Goal: Task Accomplishment & Management: Manage account settings

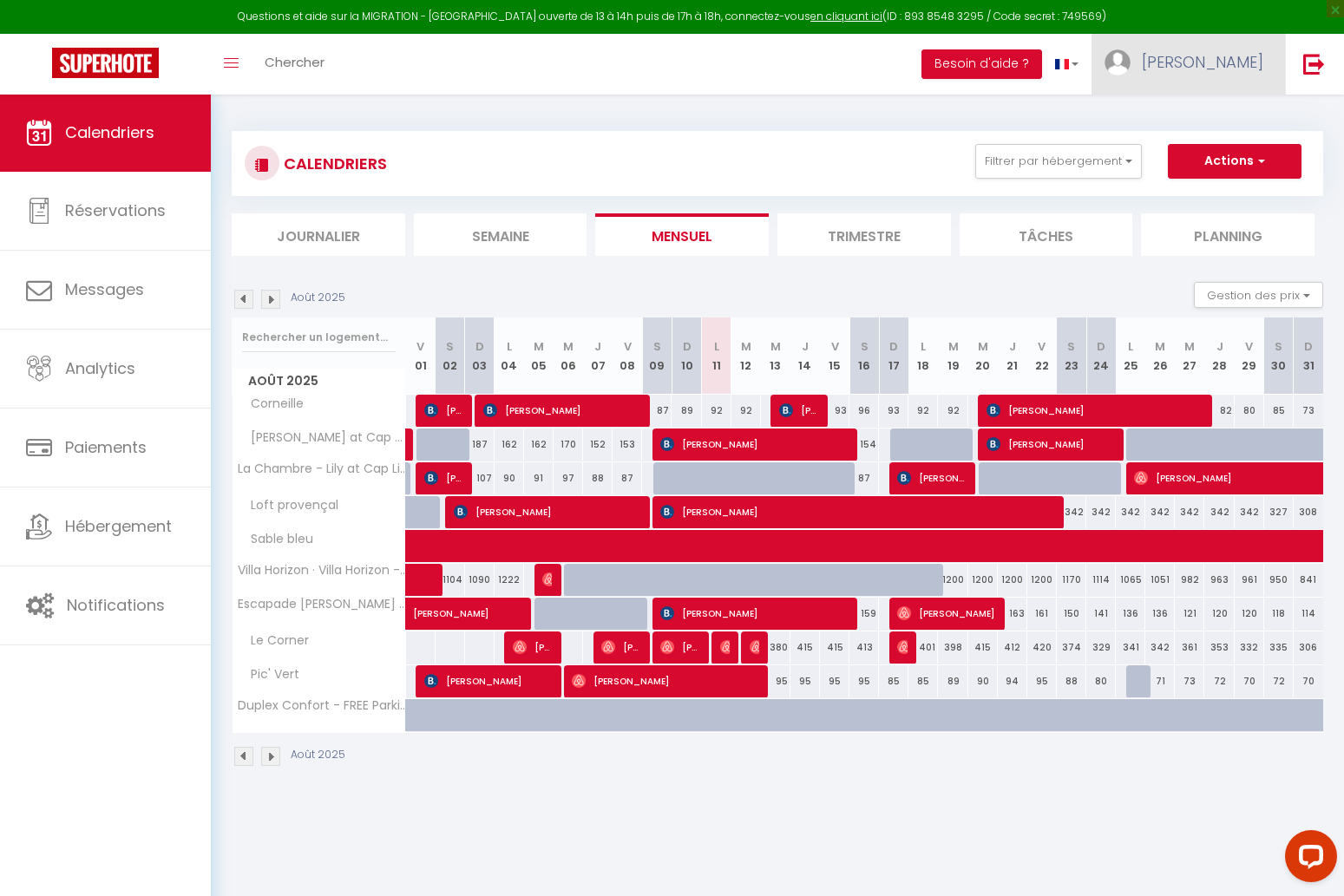
click at [1235, 72] on span "[PERSON_NAME]" at bounding box center [1203, 62] width 122 height 22
click at [1213, 114] on link "Paramètres" at bounding box center [1216, 121] width 128 height 30
select select "28"
select select "fr"
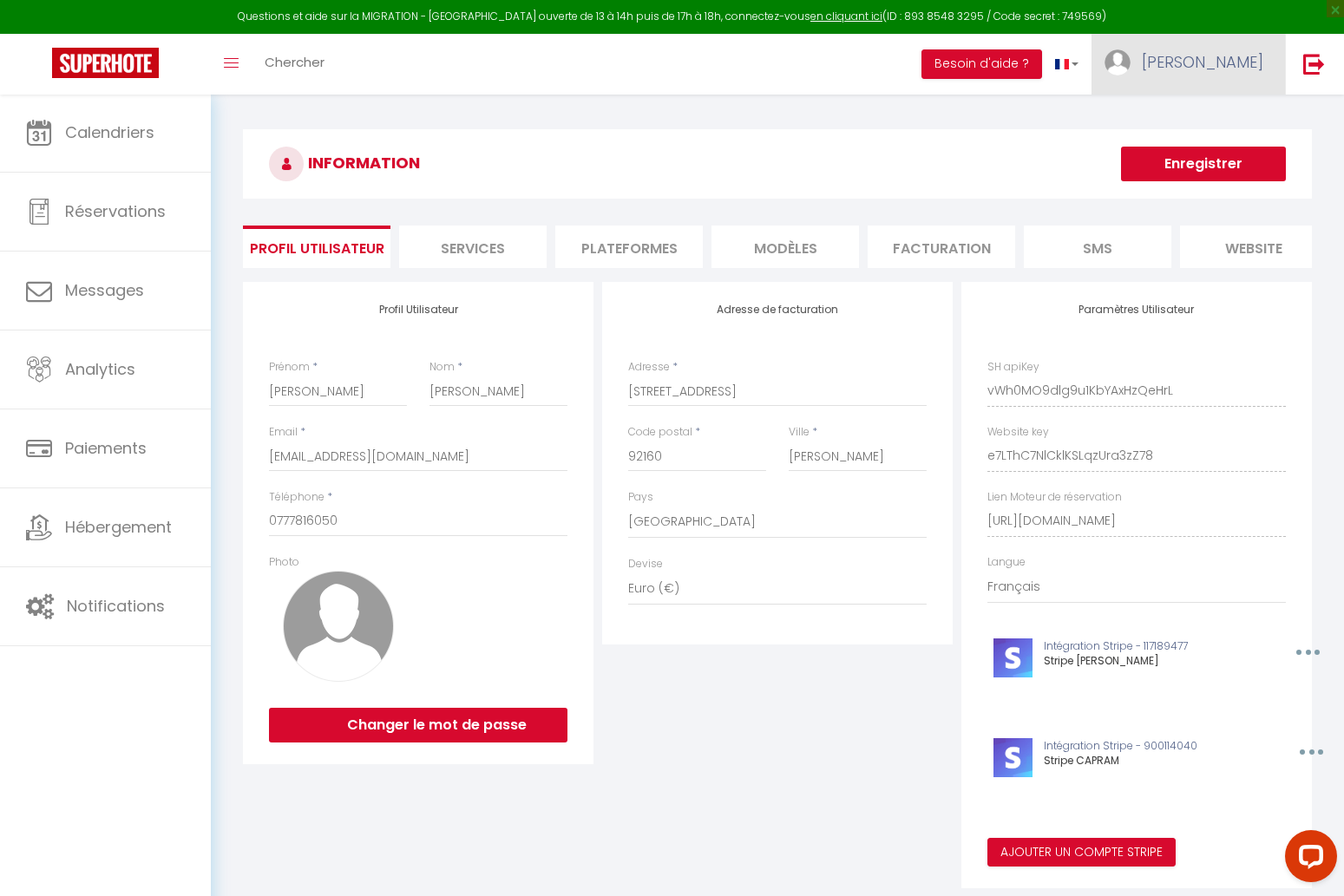
click at [1216, 66] on link "[PERSON_NAME]" at bounding box center [1189, 65] width 194 height 61
click at [660, 252] on li "Plateformes" at bounding box center [630, 246] width 148 height 42
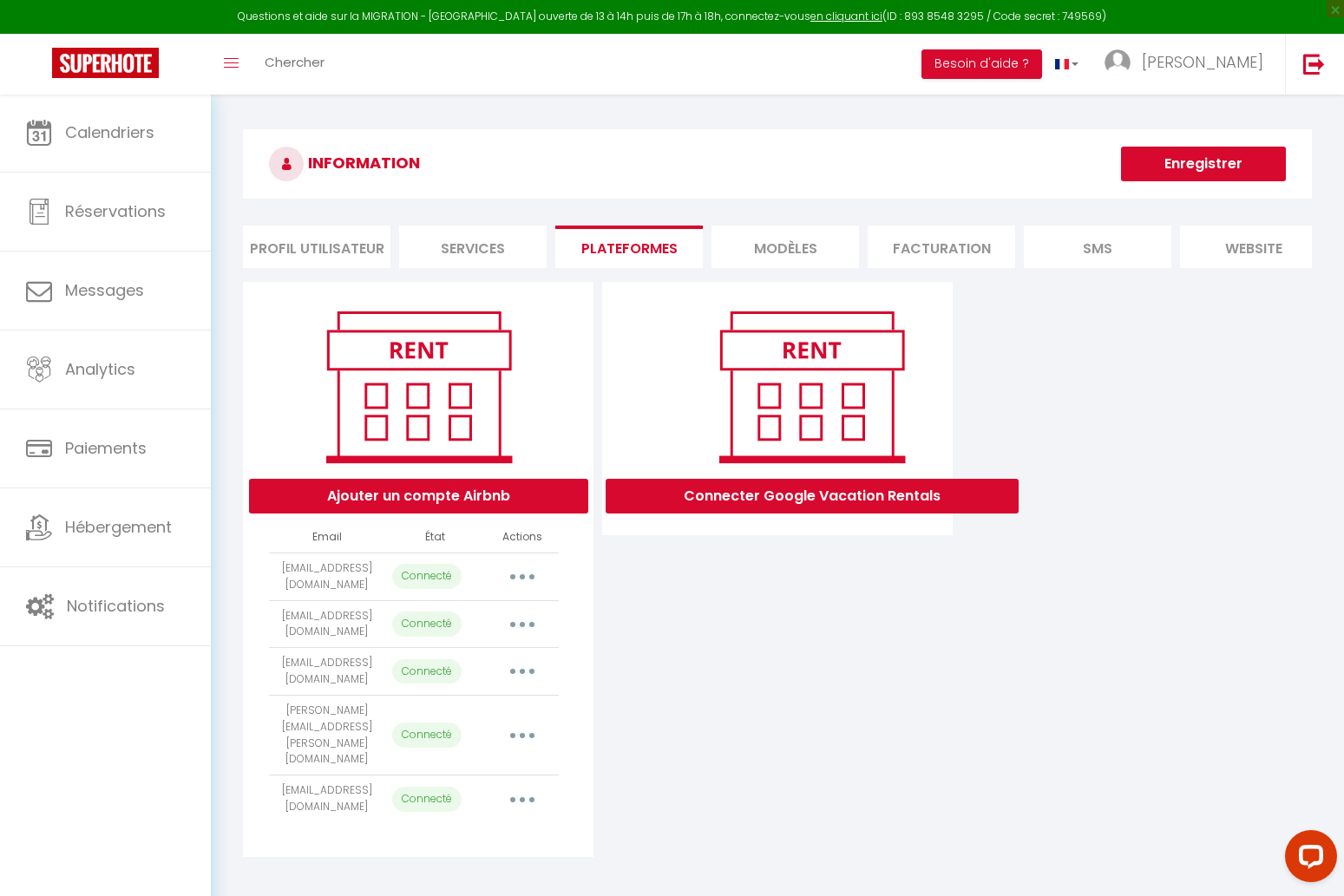
click at [529, 494] on button "Ajouter un compte Airbnb" at bounding box center [419, 496] width 340 height 35
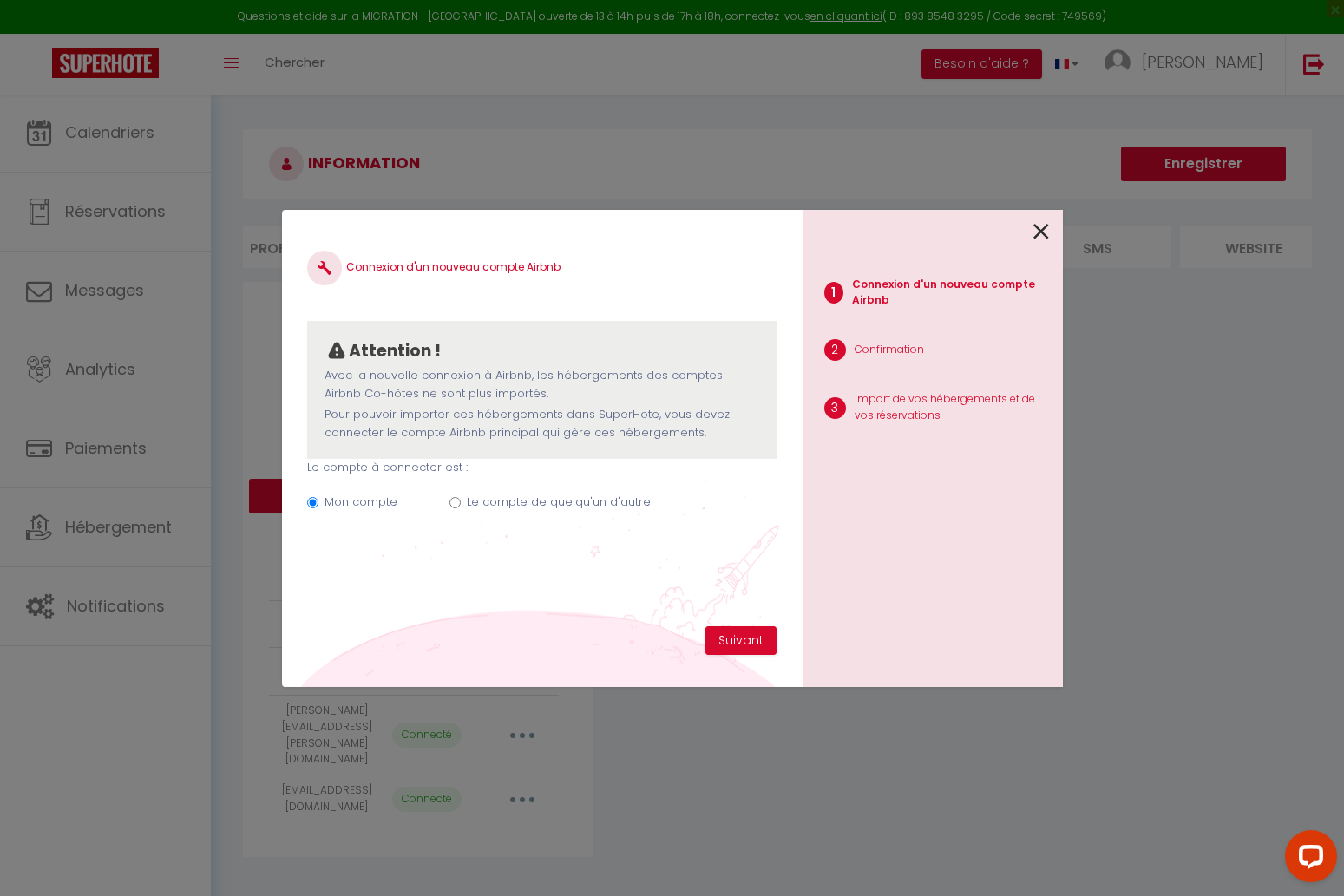
click at [529, 494] on label "Le compte de quelqu'un d'autre" at bounding box center [558, 502] width 184 height 18
click at [461, 497] on input "Le compte de quelqu'un d'autre" at bounding box center [455, 503] width 11 height 11
radio input "true"
radio input "false"
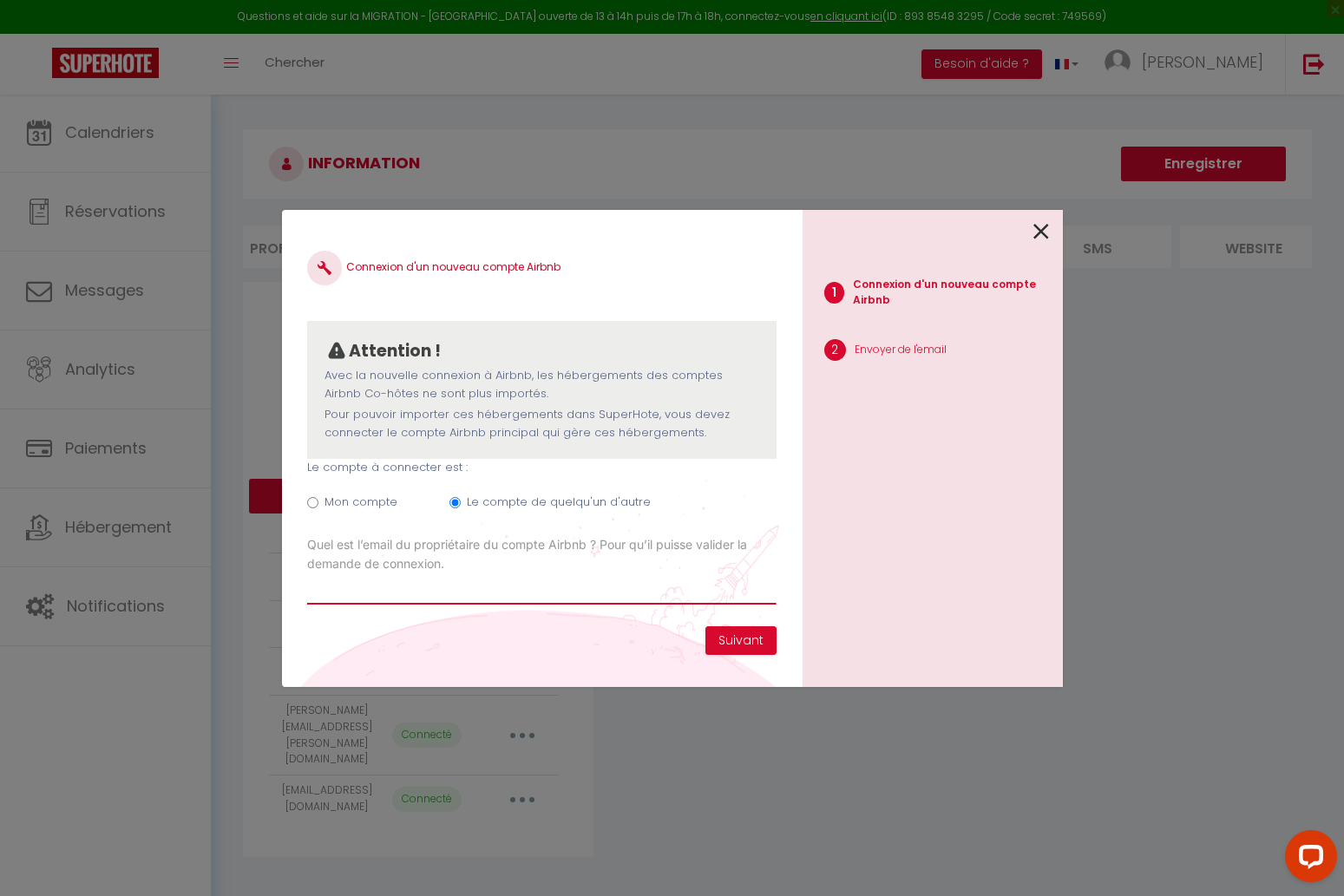
click at [467, 590] on input "Email connexion Airbnb" at bounding box center [542, 589] width 469 height 31
paste input "[PERSON_NAME][EMAIL_ADDRESS][DOMAIN_NAME]"
type input "[PERSON_NAME][EMAIL_ADDRESS][DOMAIN_NAME]"
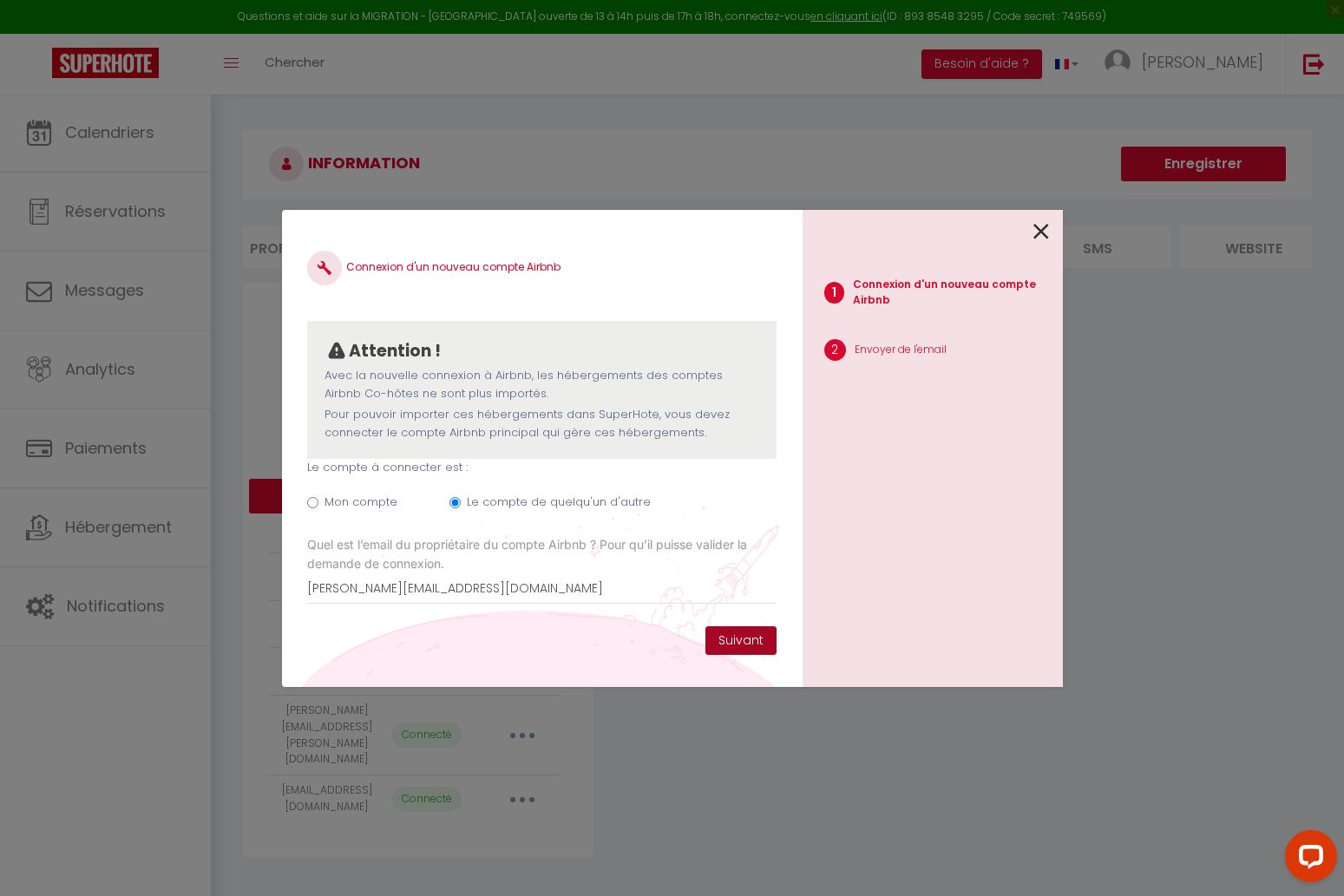
click at [736, 640] on button "Suivant" at bounding box center [740, 641] width 71 height 30
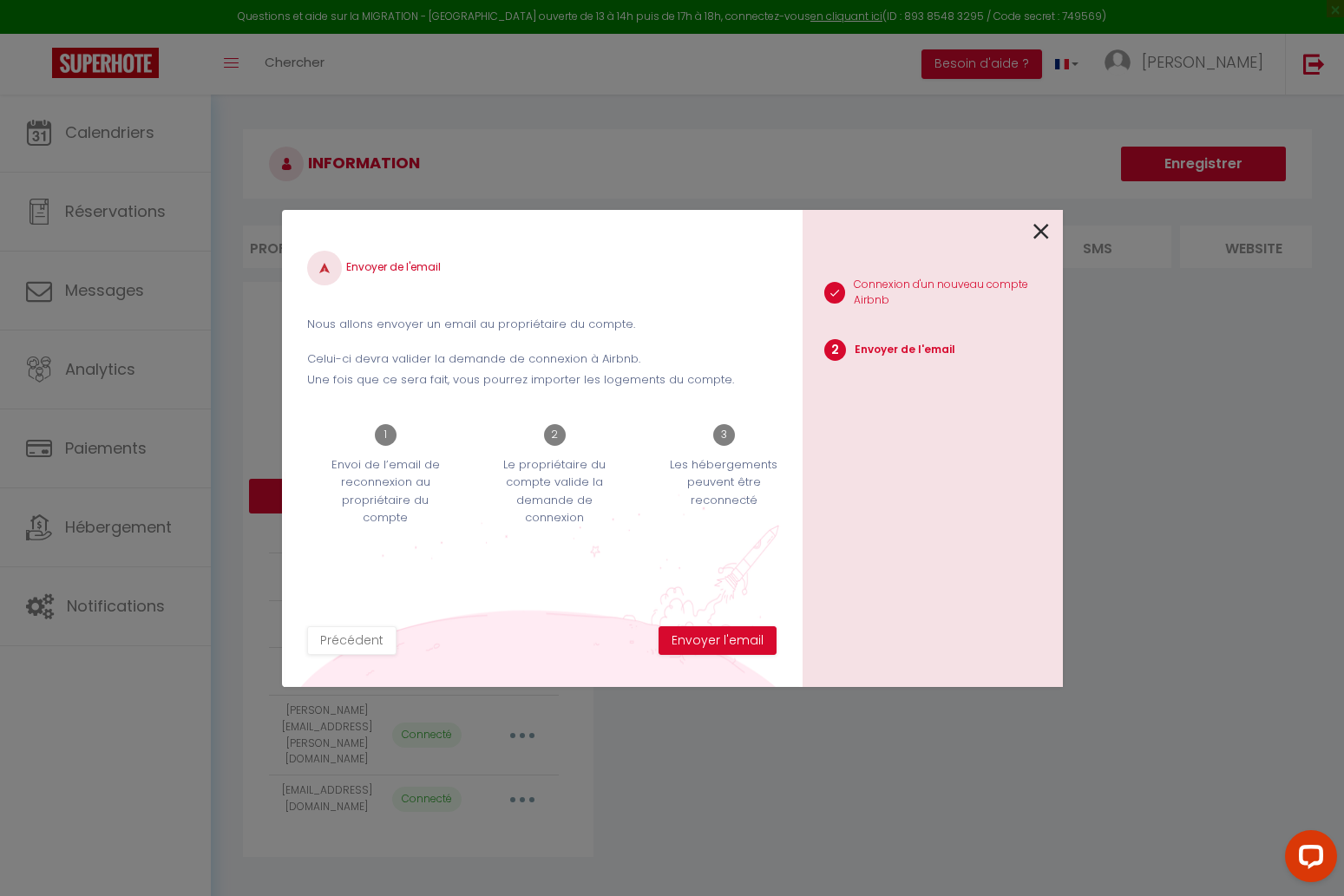
click at [736, 640] on button "Envoyer l'email" at bounding box center [718, 641] width 118 height 30
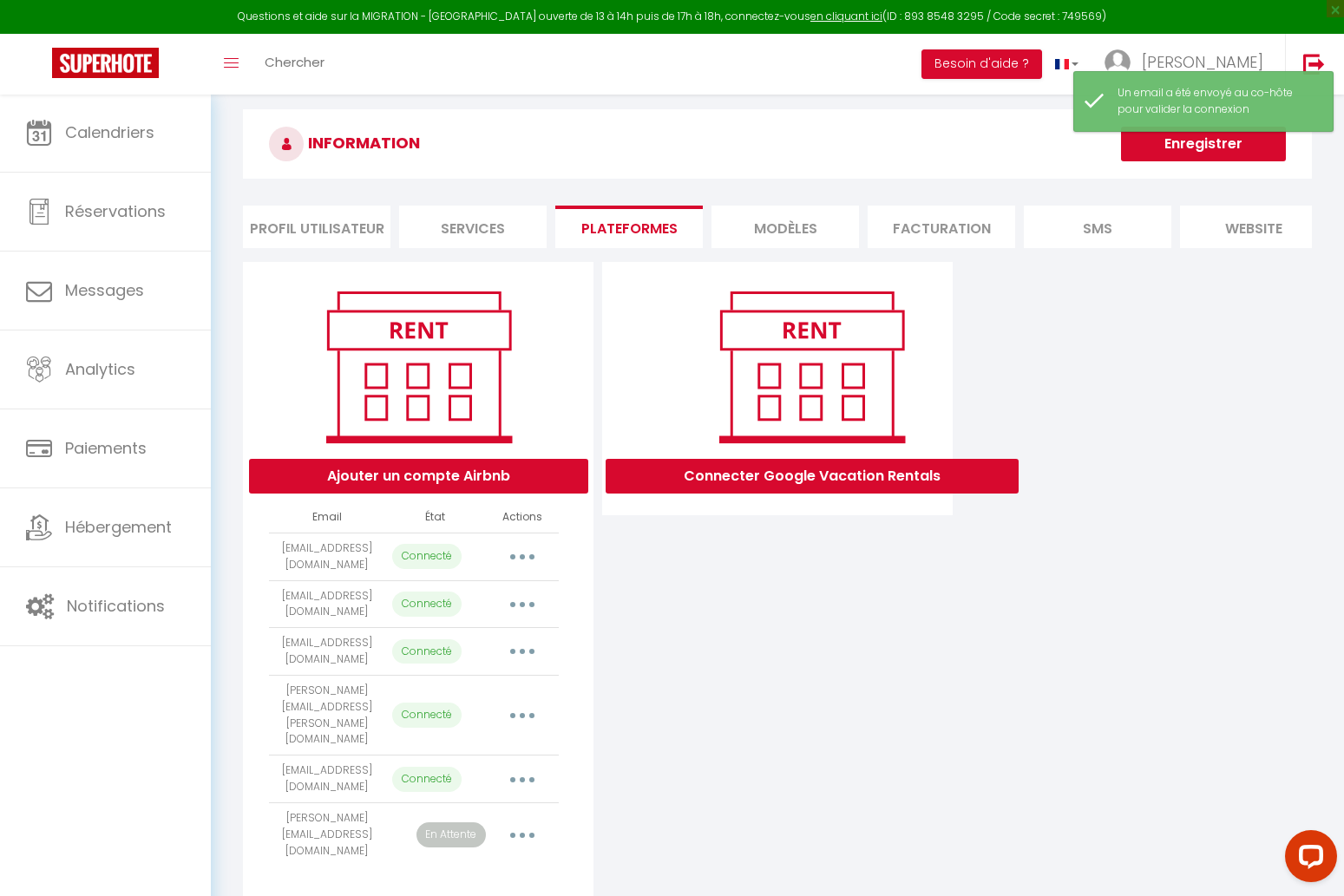
scroll to position [21, 0]
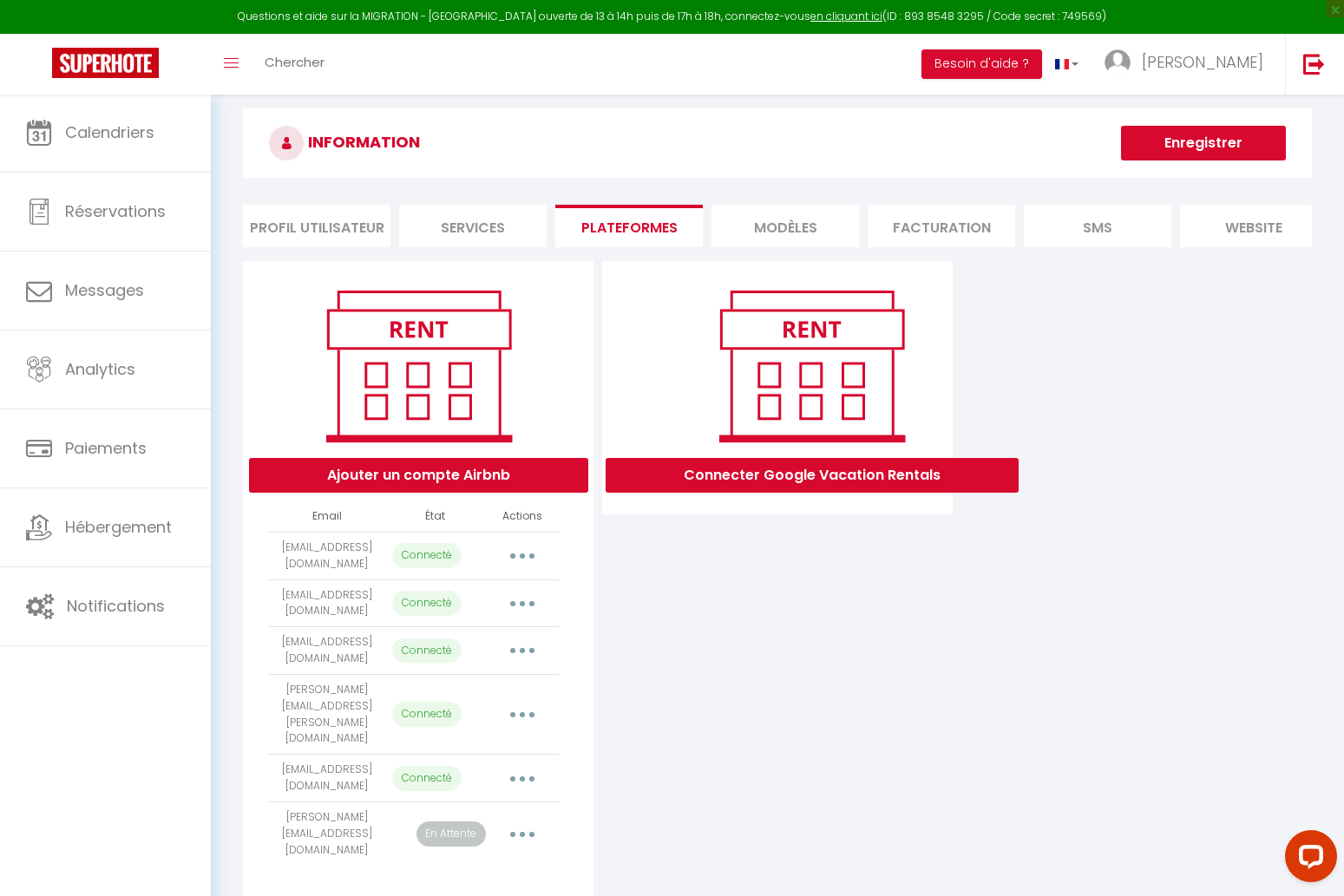
click at [526, 602] on button "button" at bounding box center [522, 603] width 49 height 28
click at [510, 639] on link "Importer les appartements" at bounding box center [446, 643] width 192 height 30
select select "74473"
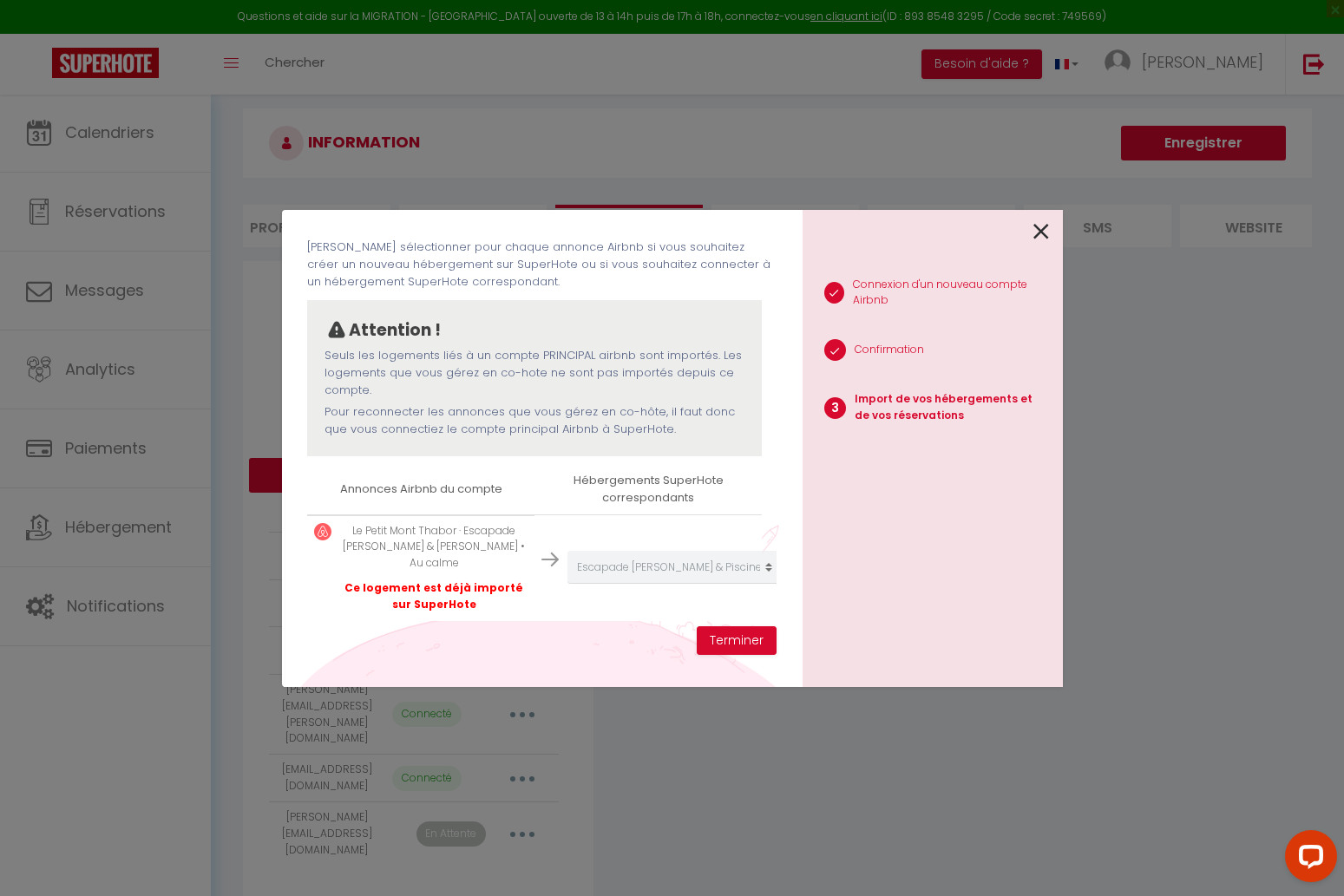
scroll to position [77, 0]
click at [1038, 233] on icon at bounding box center [1041, 232] width 16 height 26
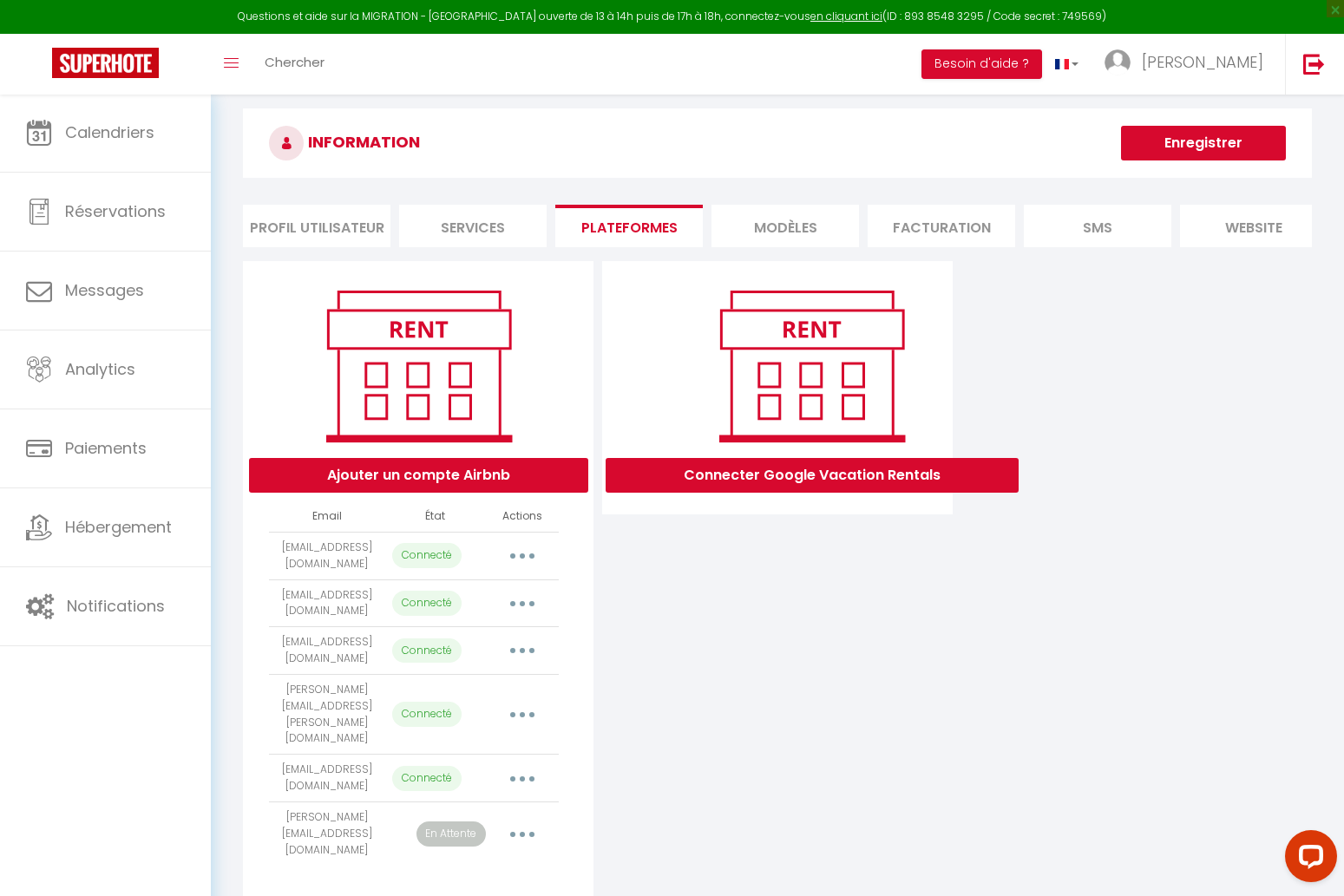
click at [528, 701] on button "button" at bounding box center [522, 715] width 49 height 28
click at [515, 739] on link "Importer les appartements" at bounding box center [446, 754] width 192 height 30
select select
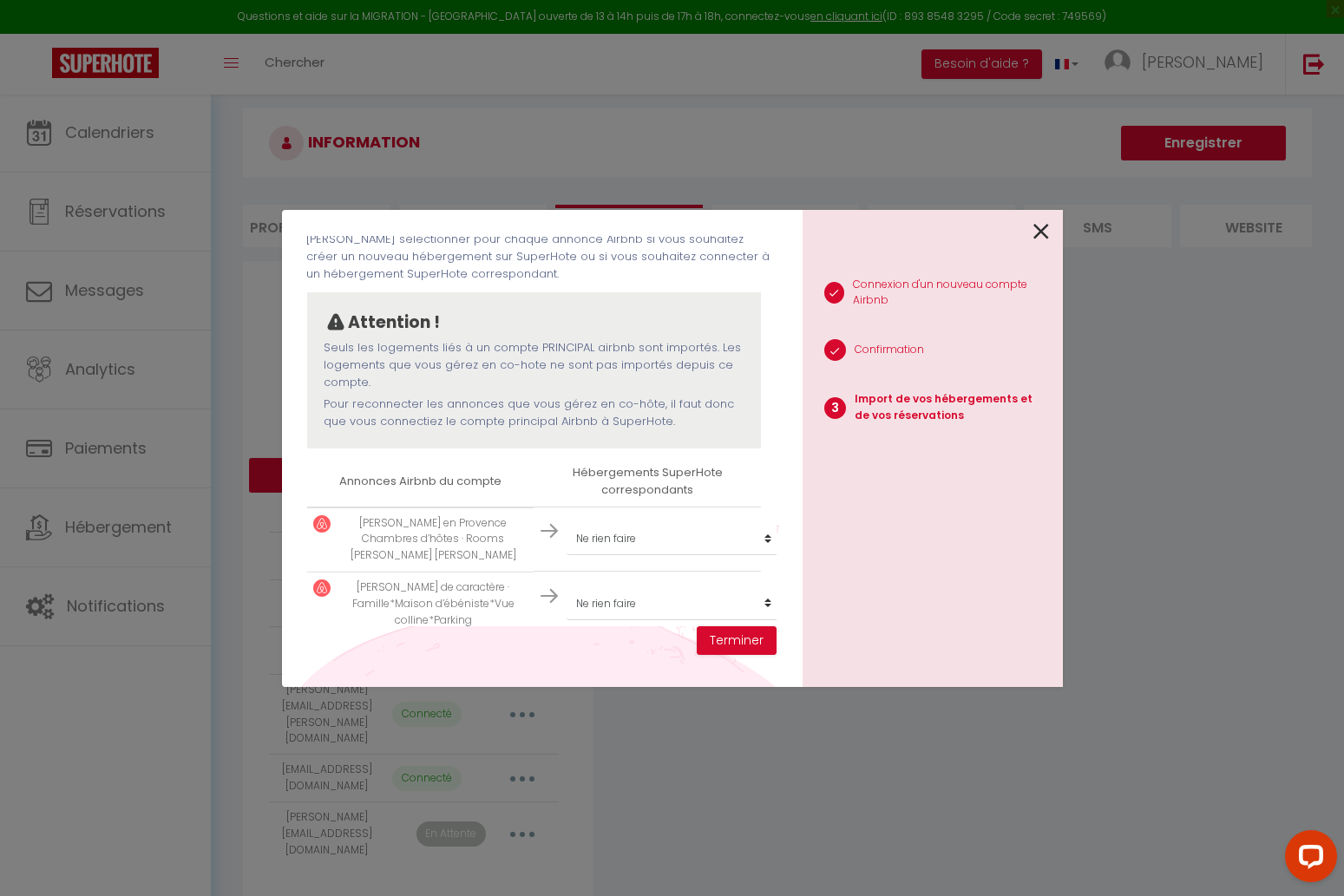
scroll to position [84, 1]
click at [1043, 228] on icon at bounding box center [1041, 232] width 16 height 26
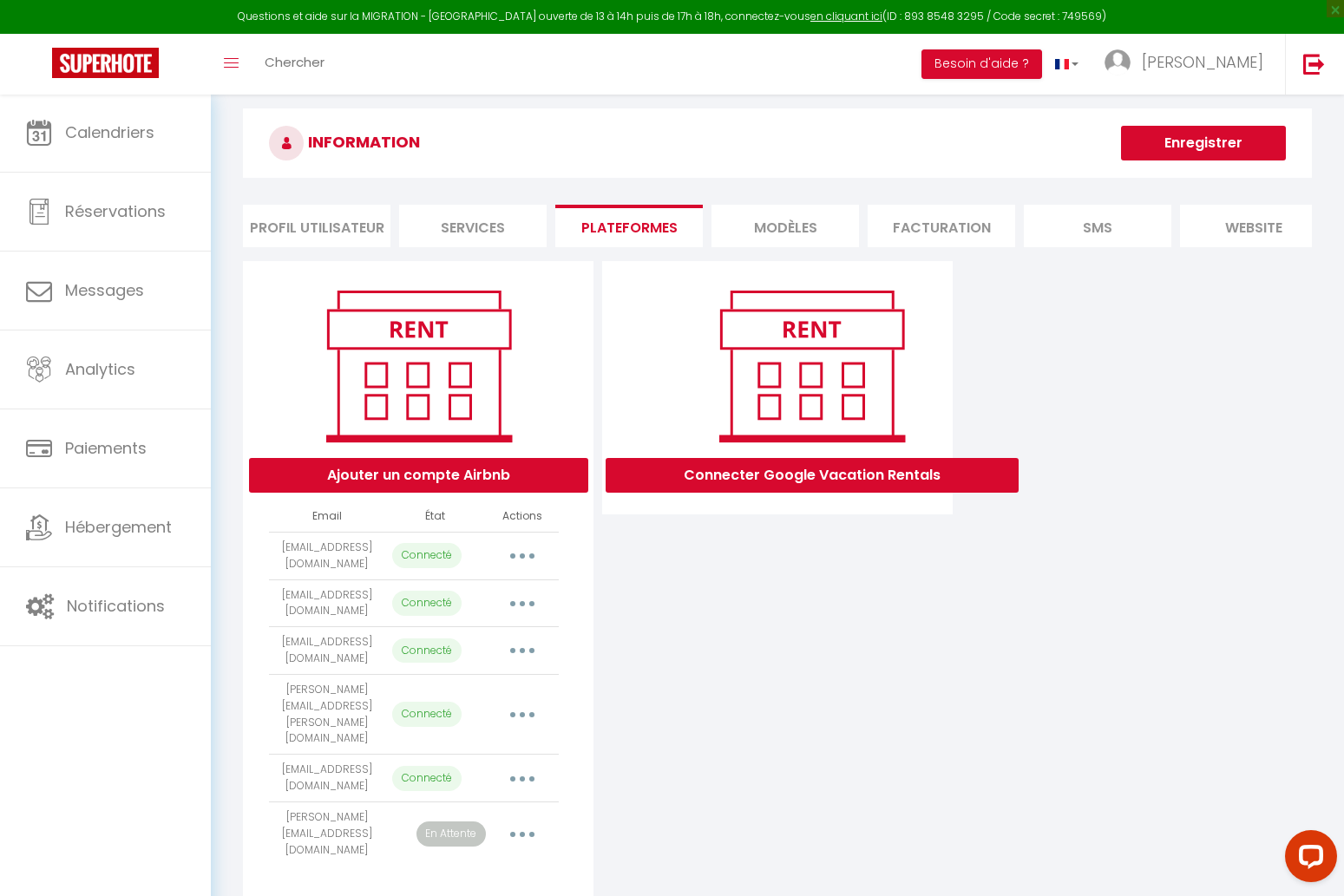
click at [527, 819] on button "button" at bounding box center [522, 833] width 49 height 28
click at [502, 859] on link "Importer les appartements" at bounding box center [446, 874] width 192 height 30
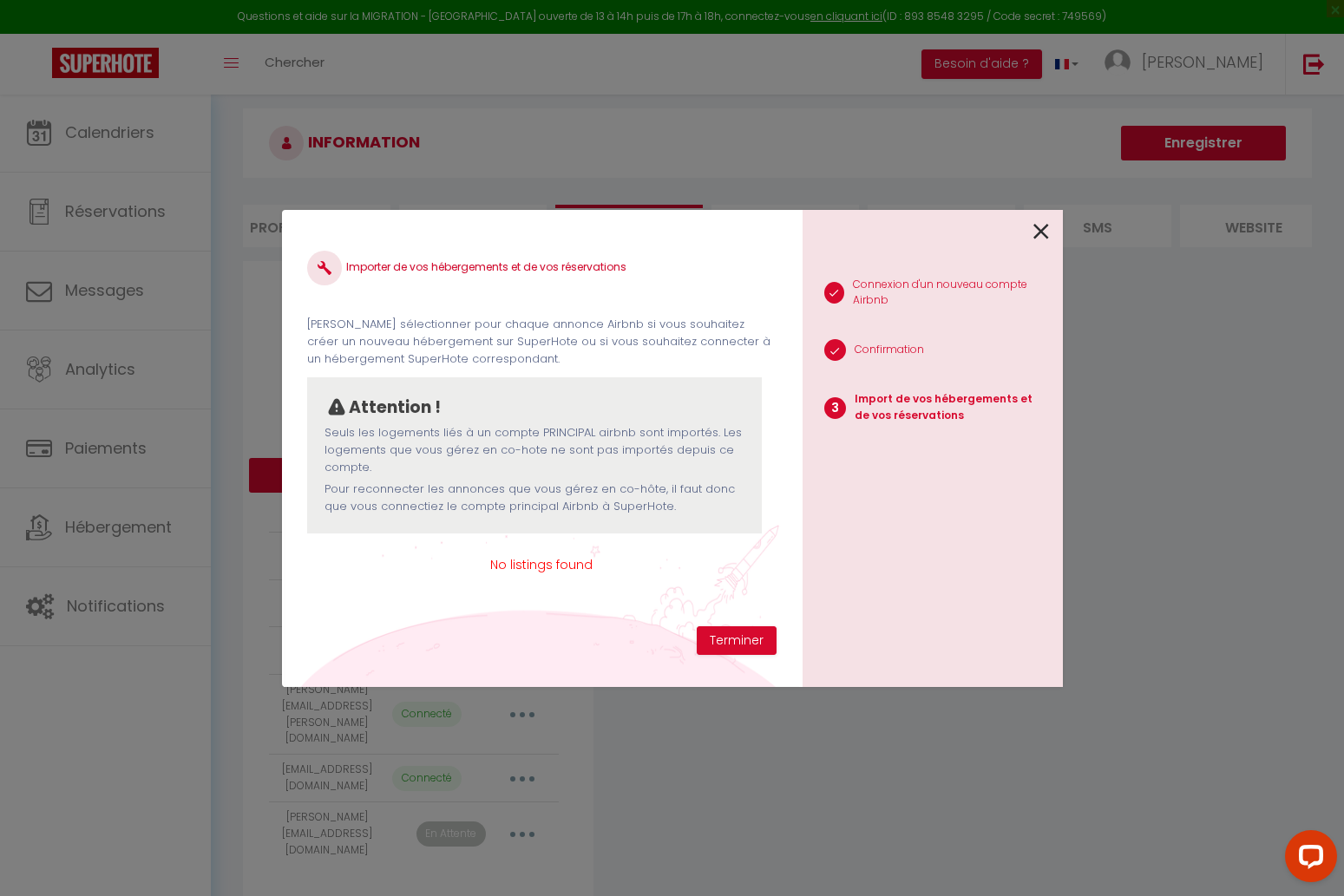
click at [1036, 227] on icon at bounding box center [1041, 232] width 16 height 26
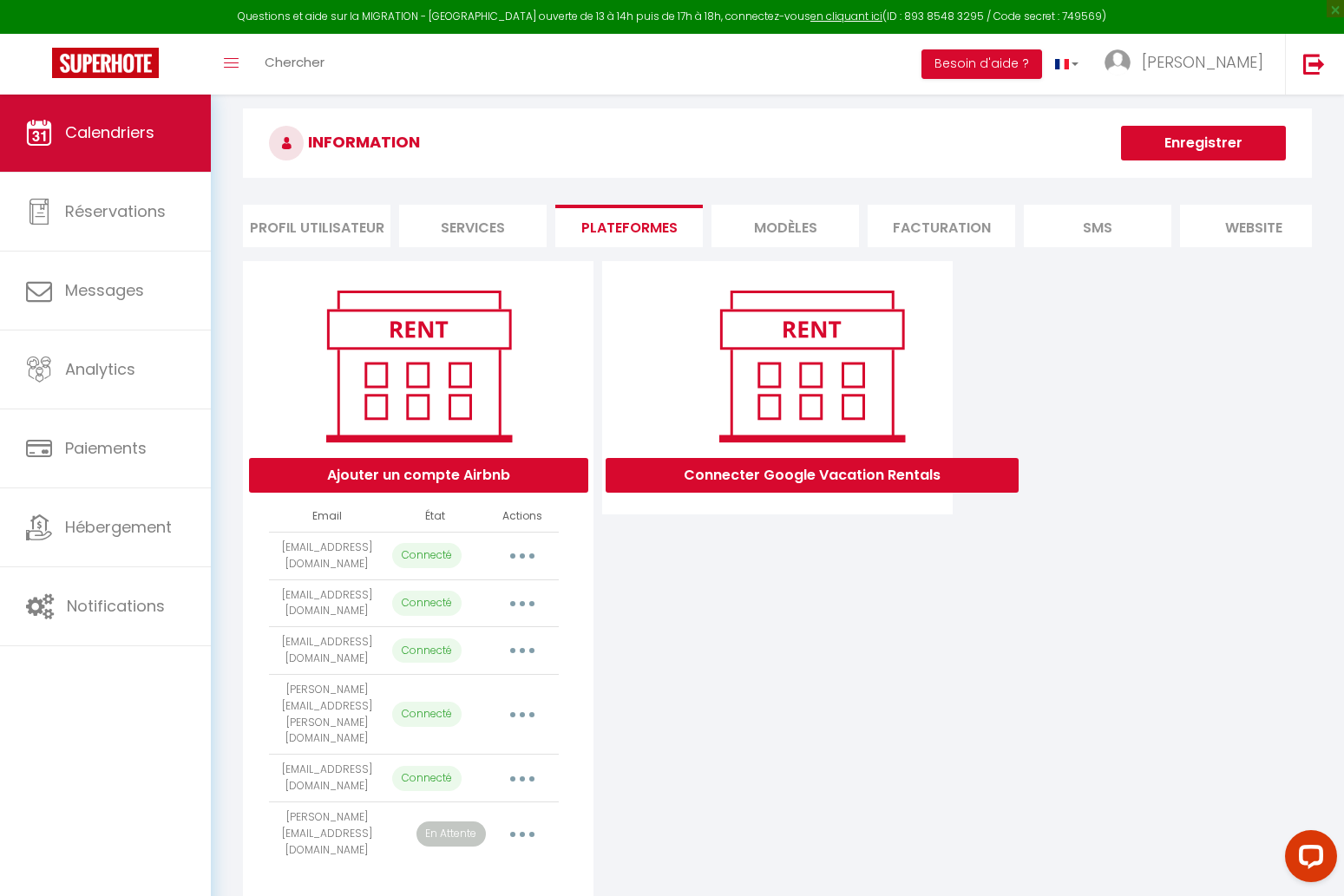
click at [92, 125] on span "Calendriers" at bounding box center [110, 133] width 90 height 22
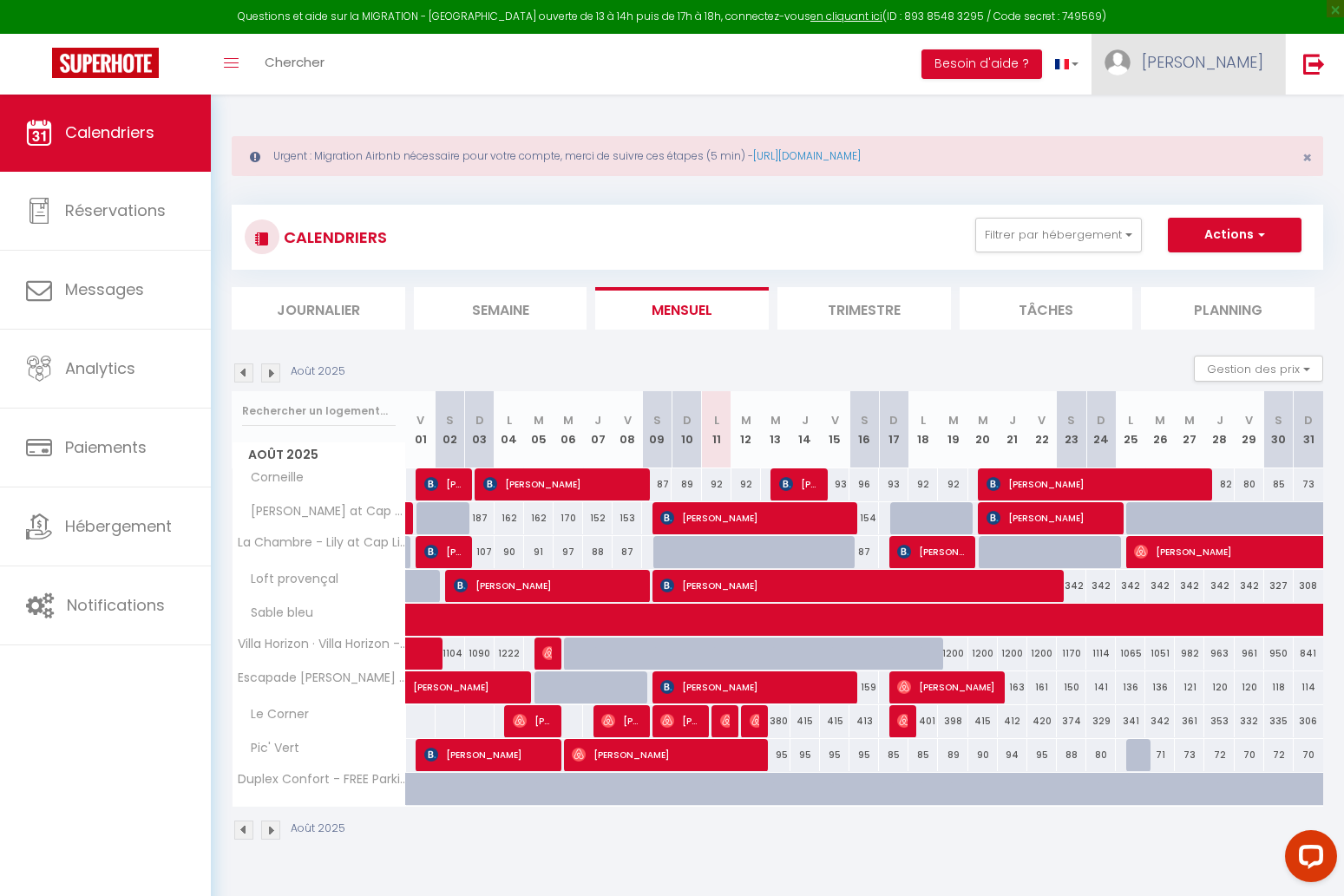
click at [1231, 51] on link "[PERSON_NAME]" at bounding box center [1189, 65] width 194 height 61
click at [1208, 106] on div "Paramètres Équipe" at bounding box center [1216, 136] width 138 height 75
click at [1205, 123] on link "Paramètres" at bounding box center [1216, 121] width 128 height 30
select select "fr"
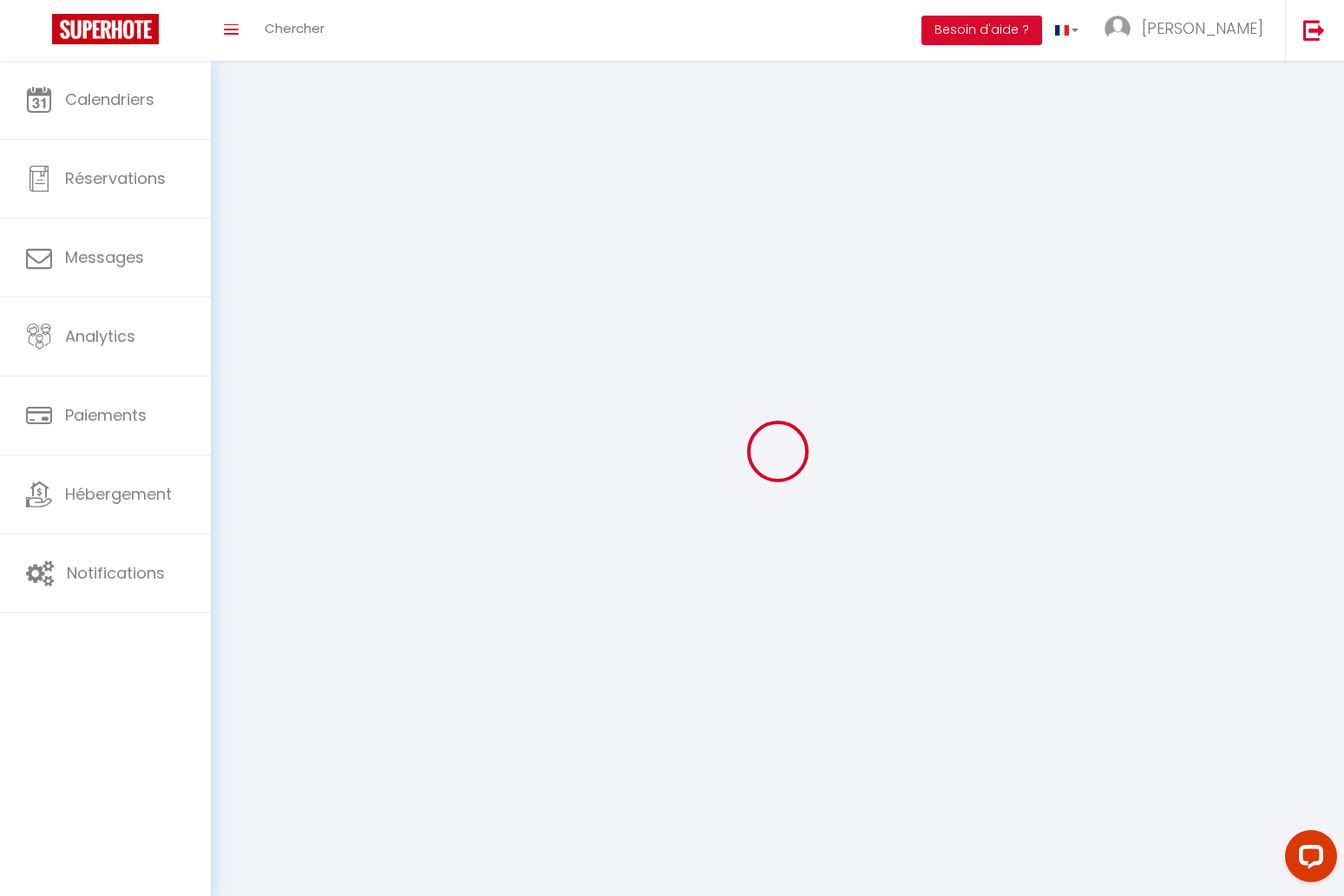
select select
type input "[PERSON_NAME]"
type input "0777816050"
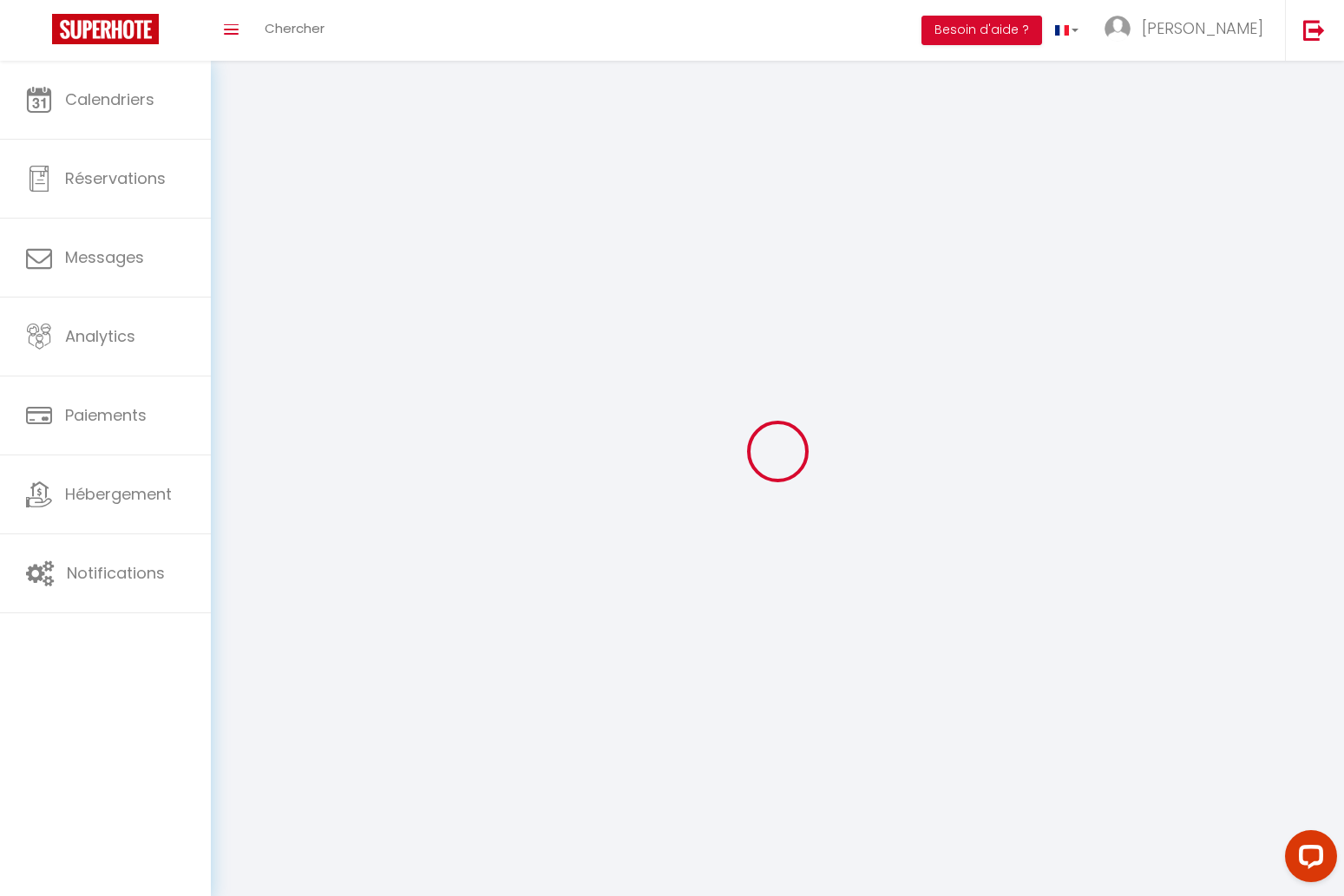
type input "[STREET_ADDRESS]"
type input "92160"
type input "[PERSON_NAME]"
type input "vWh0MO9dlg9u1KbYAxHzQeHrL"
type input "e7LThC7NlCklKSLqzUra3zZ78"
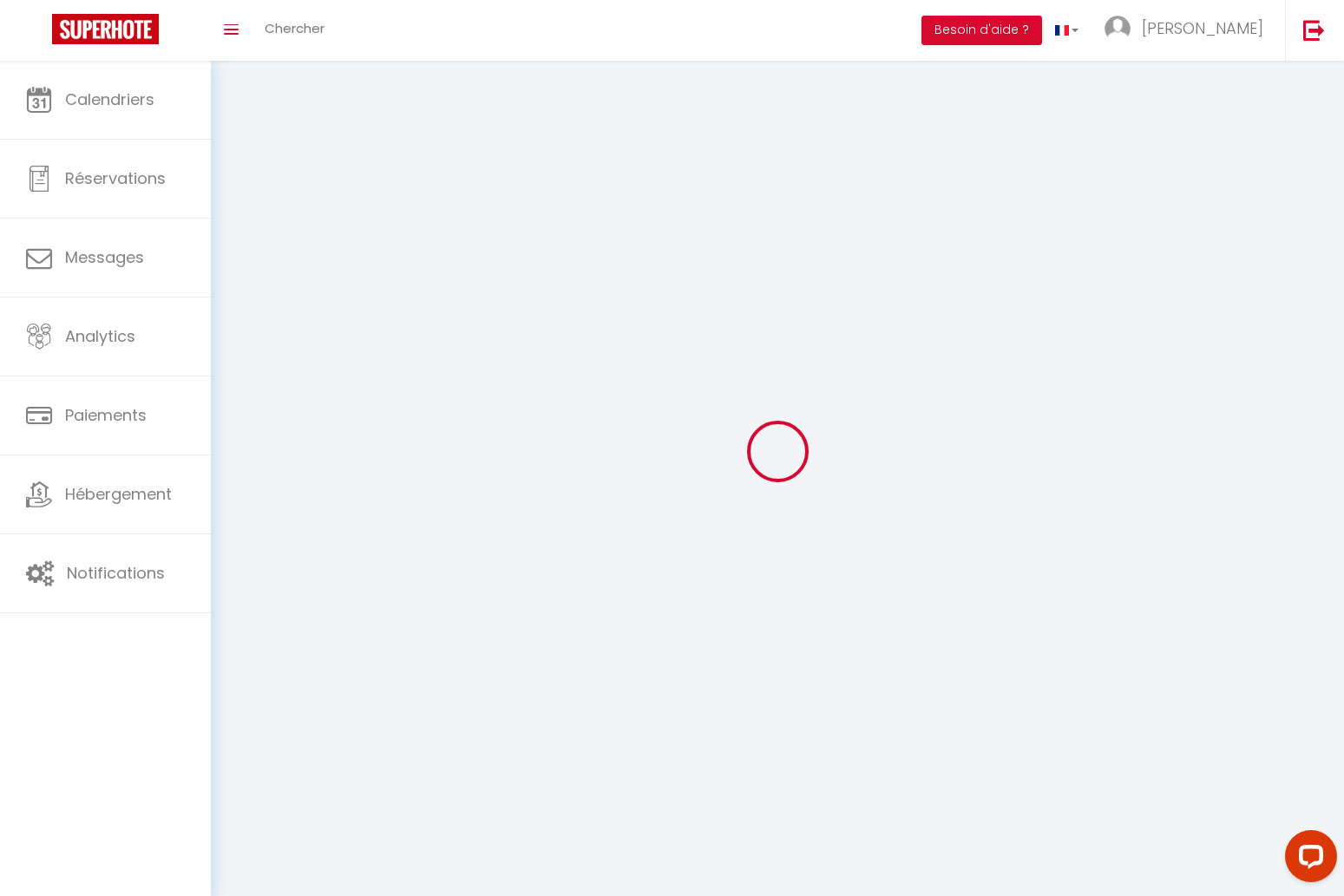
type input "[URL][DOMAIN_NAME]"
select select "28"
select select "fr"
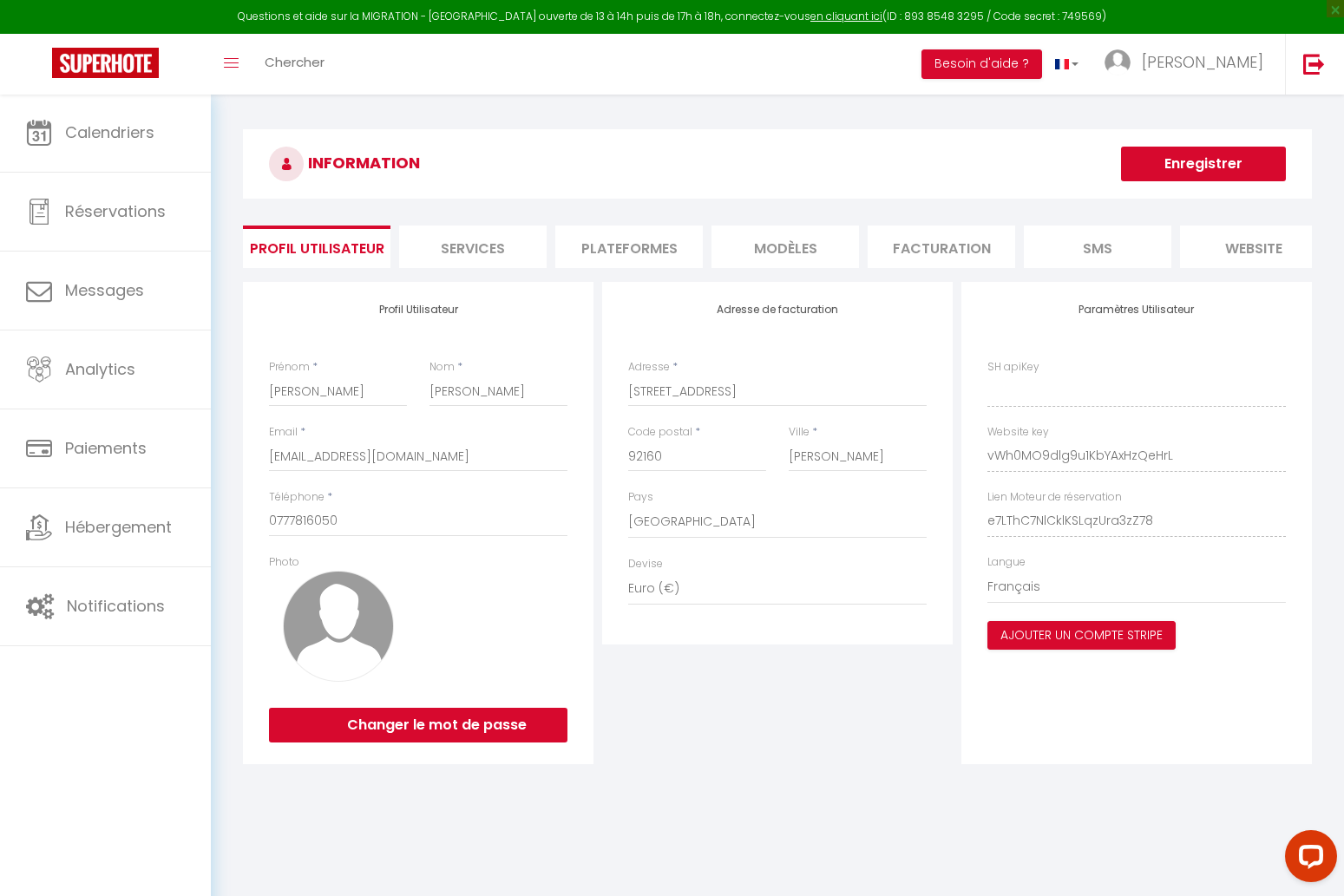
type input "vWh0MO9dlg9u1KbYAxHzQeHrL"
type input "e7LThC7NlCklKSLqzUra3zZ78"
type input "[URL][DOMAIN_NAME]"
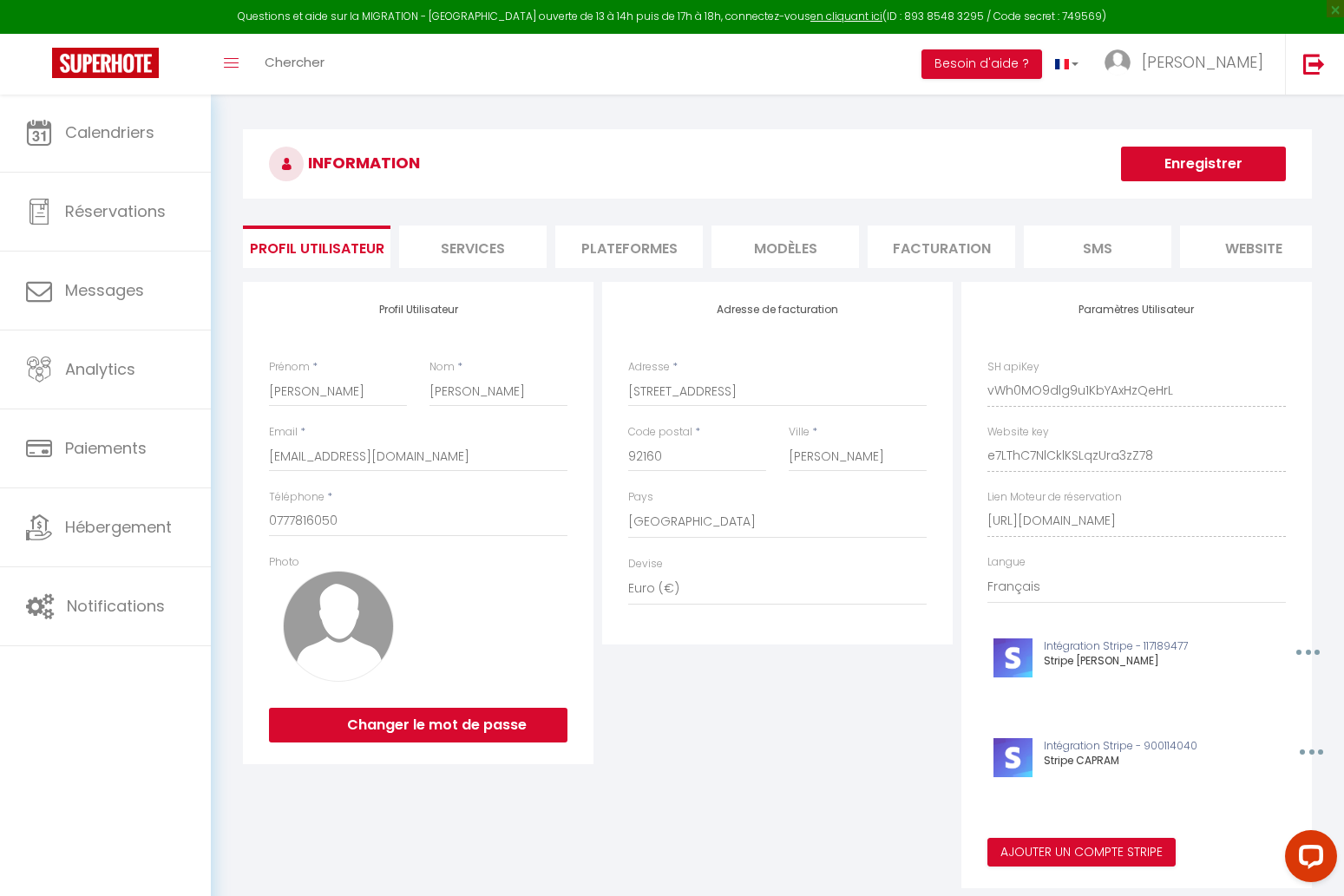
click at [642, 232] on li "Plateformes" at bounding box center [630, 246] width 148 height 42
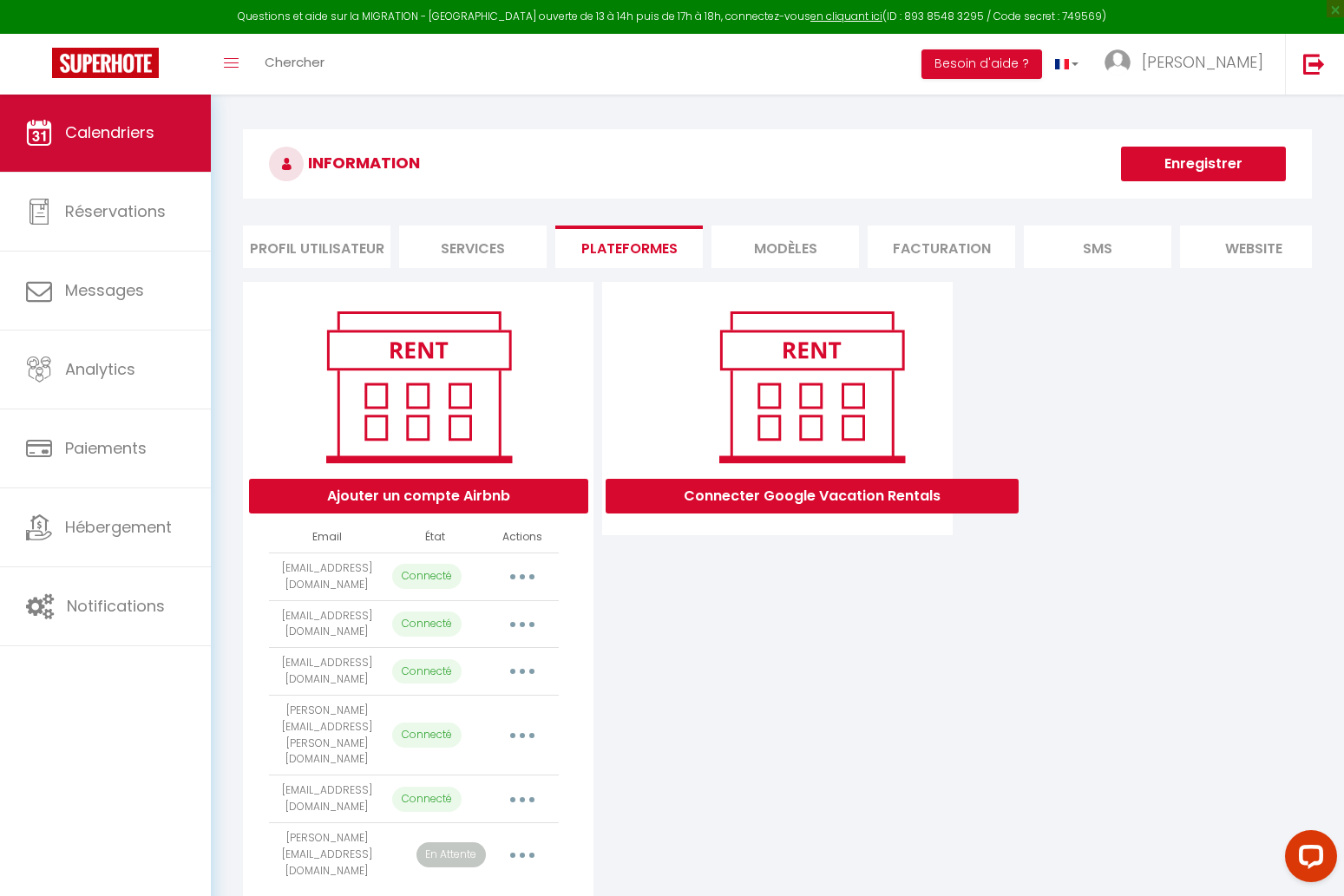
click at [163, 141] on link "Calendriers" at bounding box center [105, 133] width 210 height 78
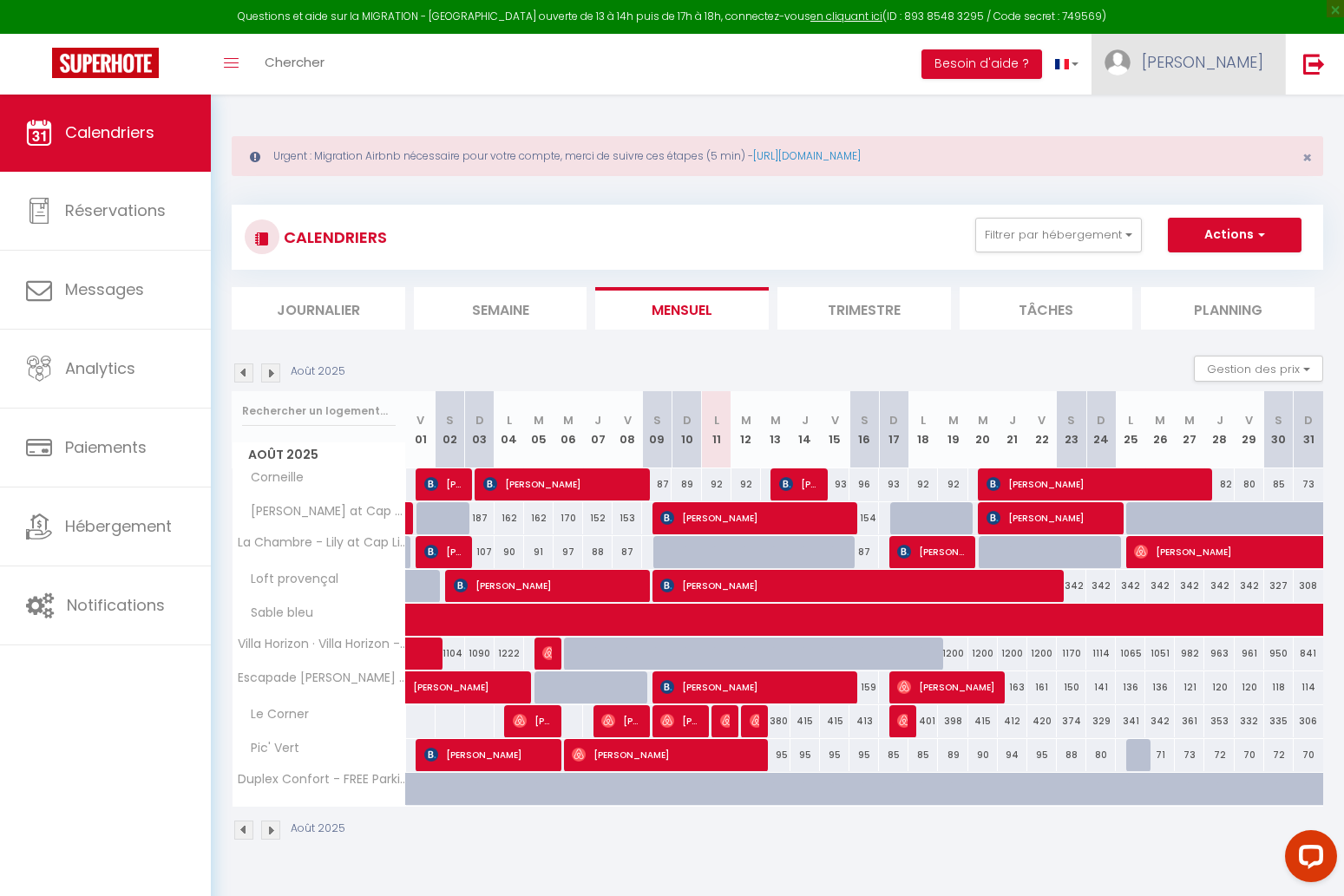
click at [1247, 62] on span "[PERSON_NAME]" at bounding box center [1203, 62] width 122 height 22
click at [1212, 121] on link "Paramètres" at bounding box center [1216, 121] width 128 height 30
select select "fr"
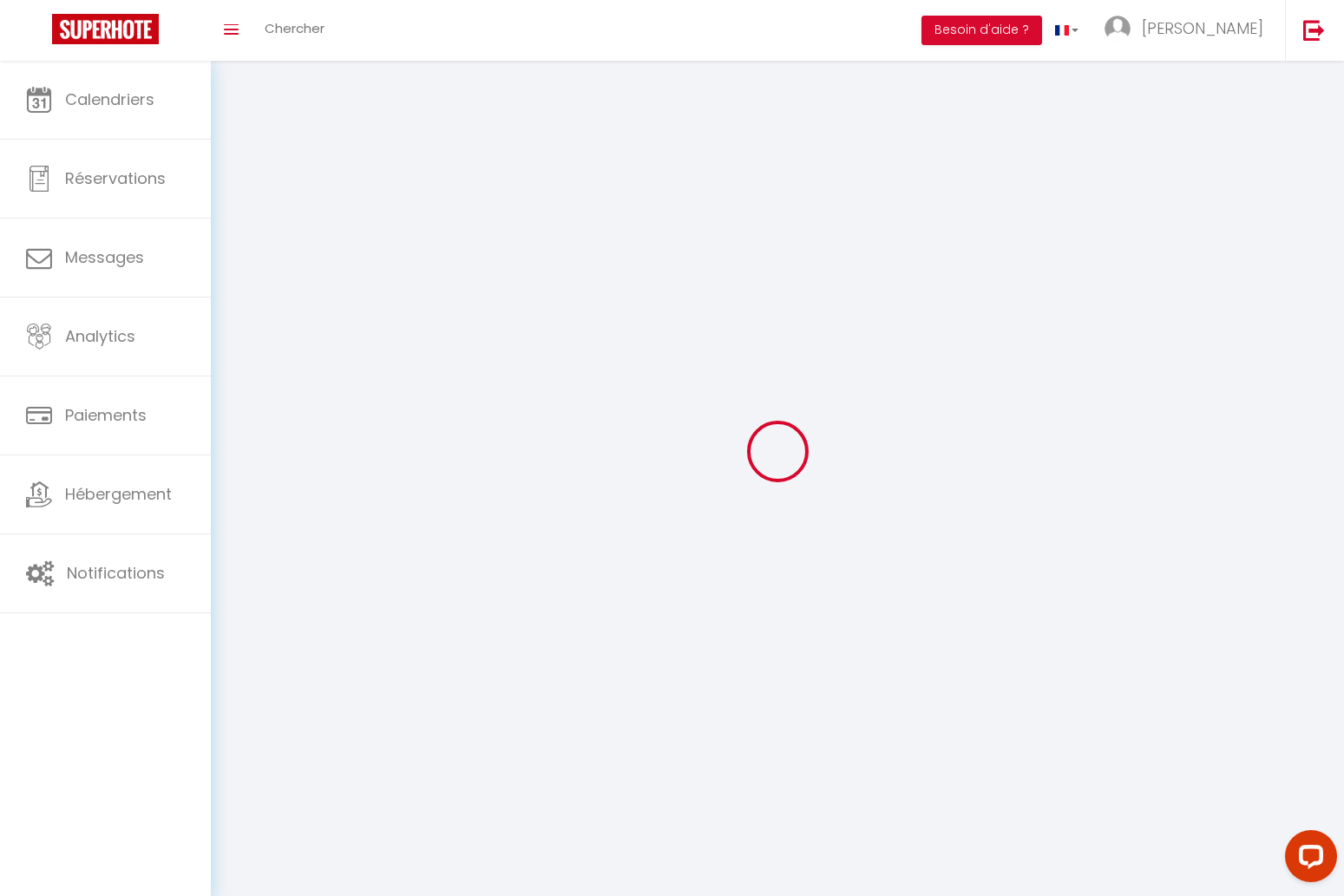
type input "[PERSON_NAME]"
type input "0777816050"
type input "[STREET_ADDRESS]"
type input "92160"
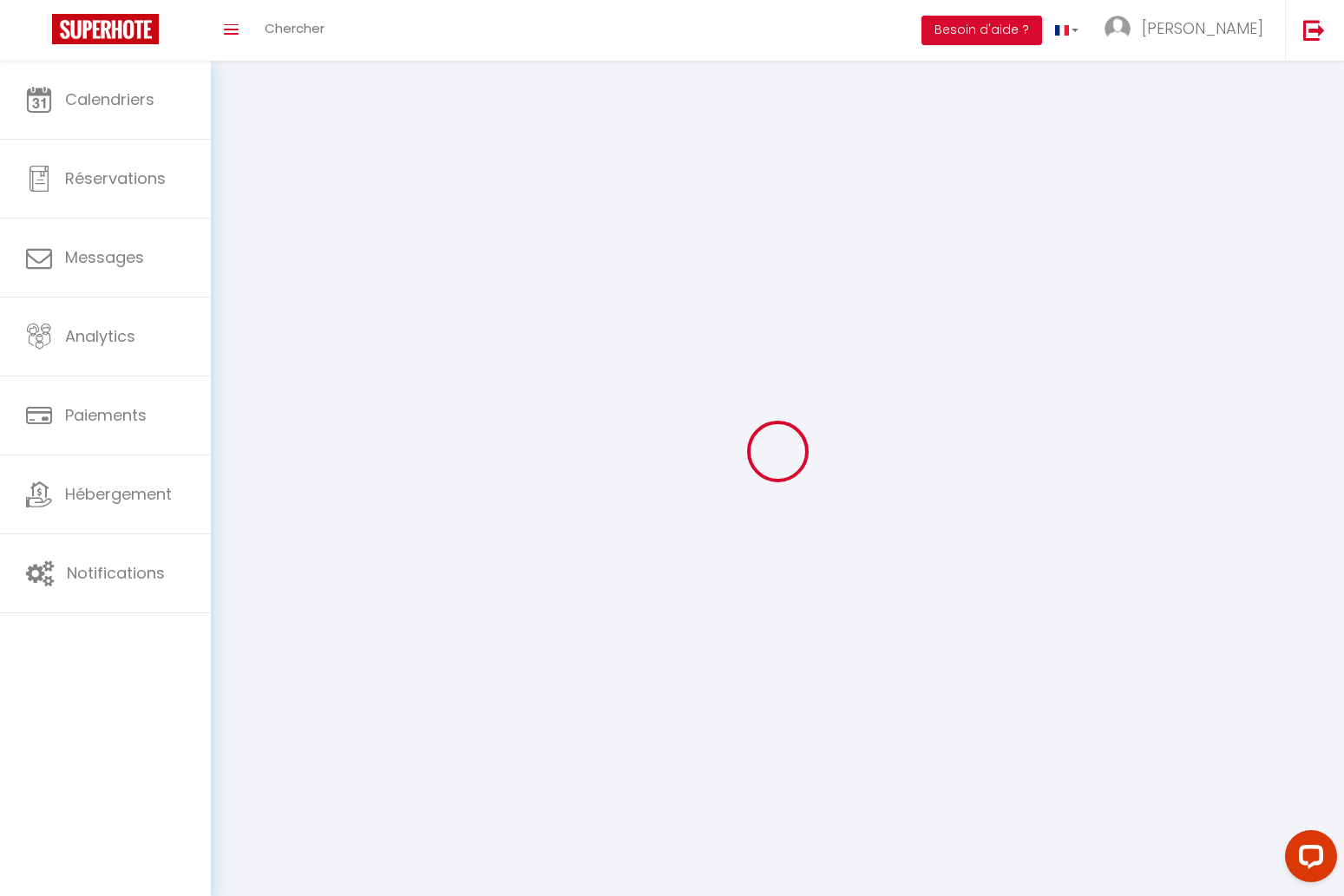
type input "[PERSON_NAME]"
type input "vWh0MO9dlg9u1KbYAxHzQeHrL"
type input "e7LThC7NlCklKSLqzUra3zZ78"
type input "[URL][DOMAIN_NAME]"
select select "1"
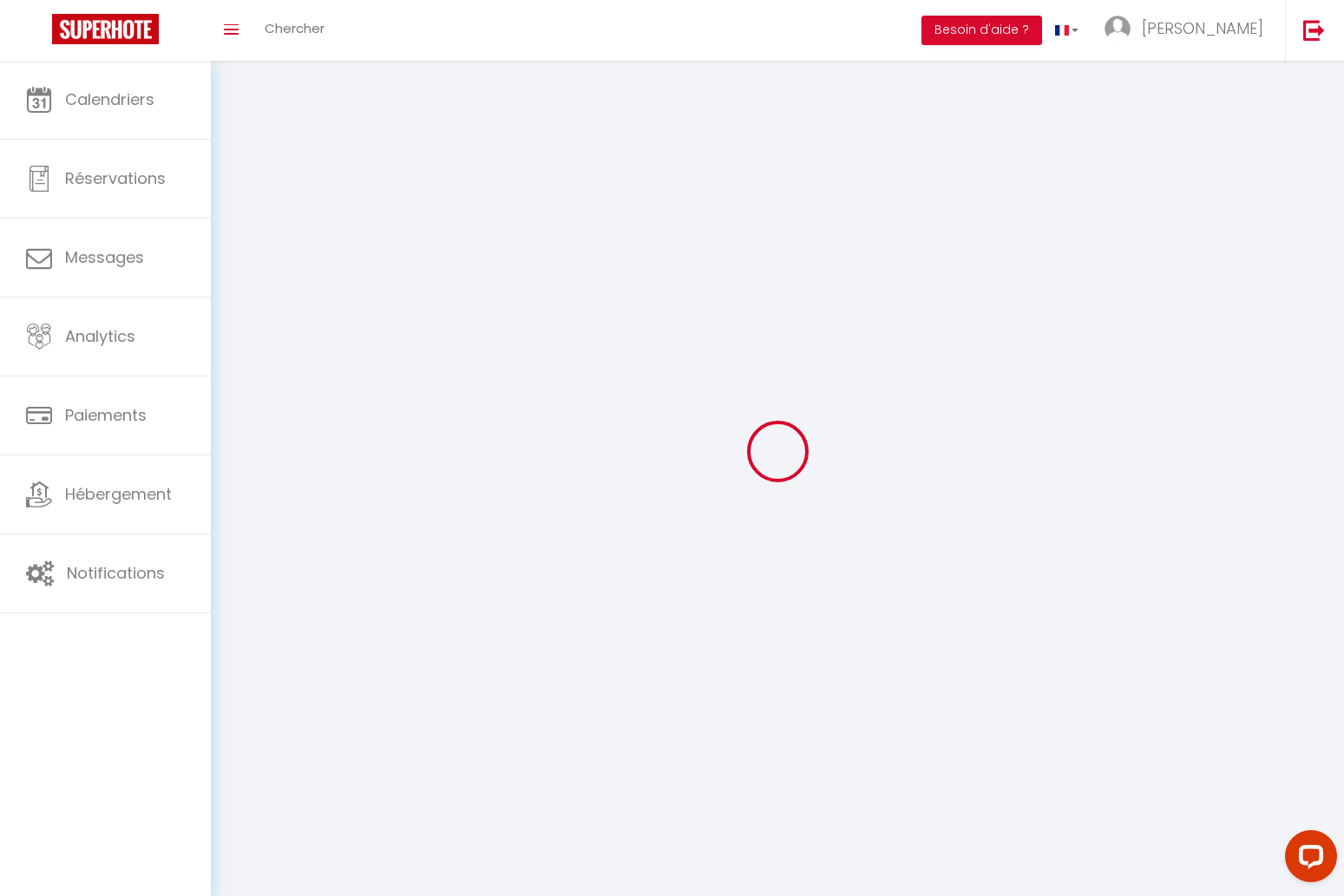
select select "28"
select select "fr"
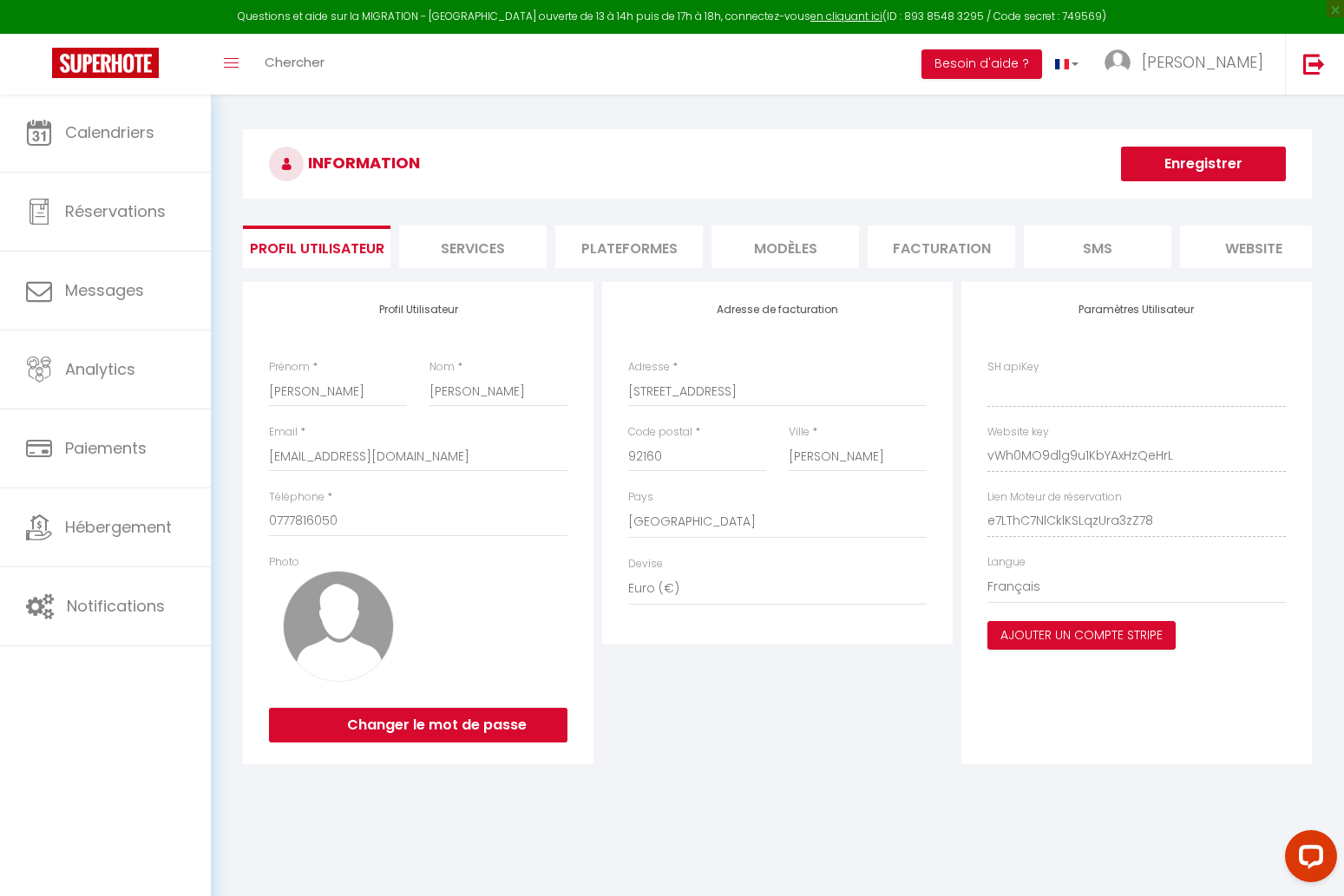
type input "vWh0MO9dlg9u1KbYAxHzQeHrL"
type input "e7LThC7NlCklKSLqzUra3zZ78"
type input "[URL][DOMAIN_NAME]"
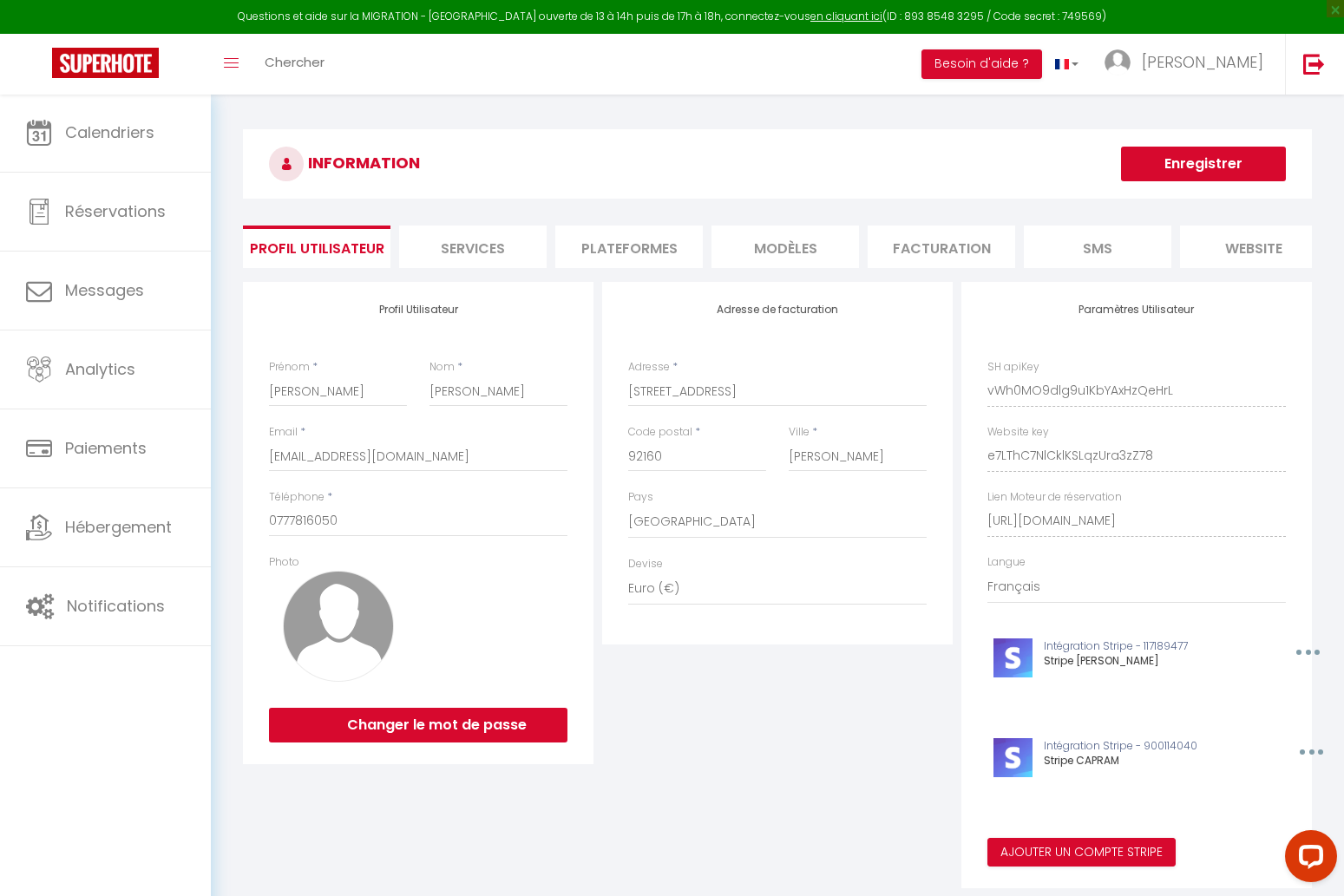
click at [601, 249] on li "Plateformes" at bounding box center [630, 246] width 148 height 42
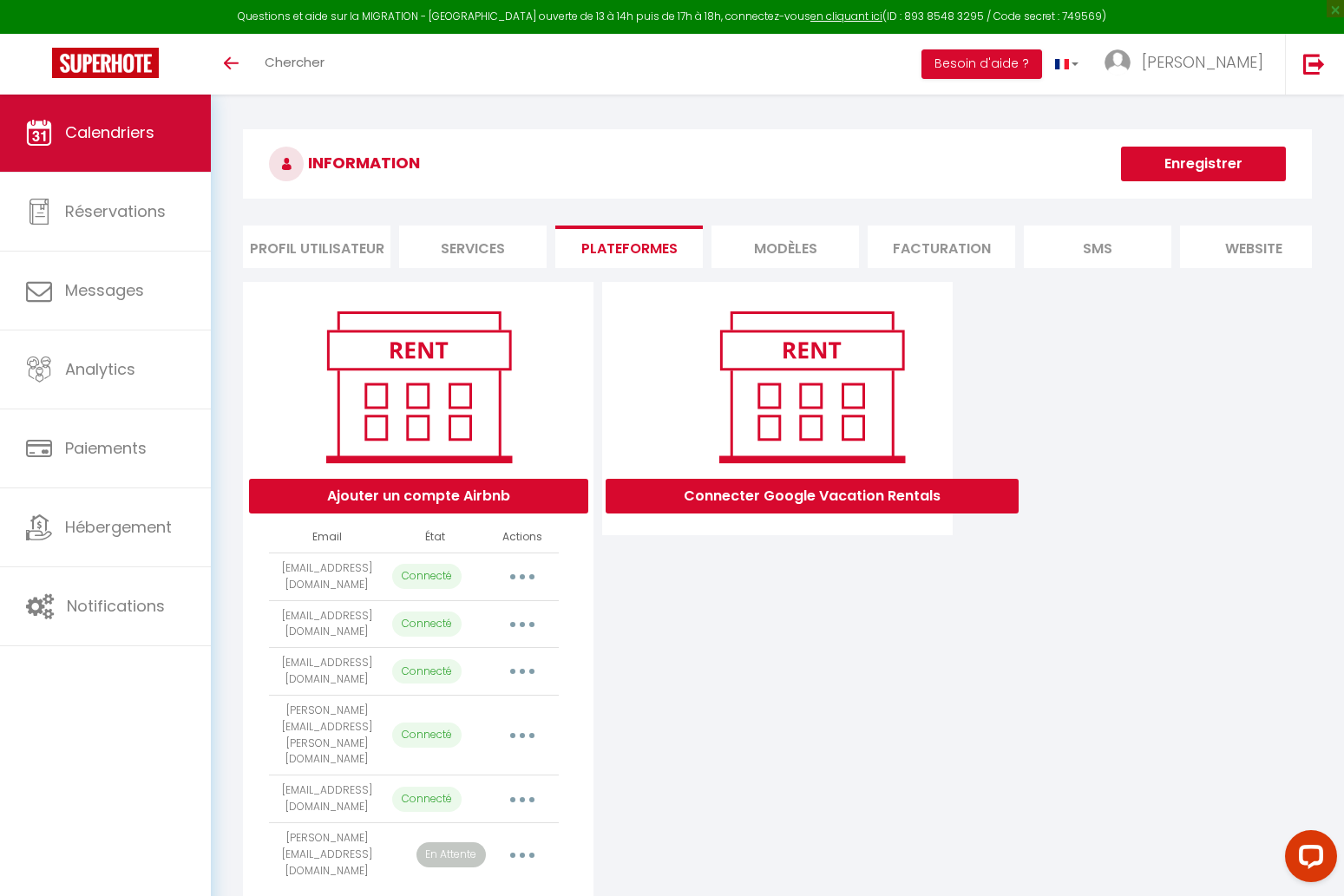
click at [164, 137] on link "Calendriers" at bounding box center [105, 133] width 210 height 78
